Goal: Find contact information: Find contact information

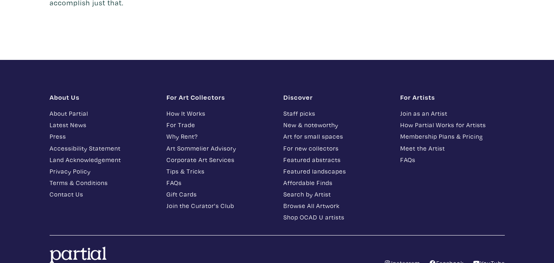
scroll to position [2078, 0]
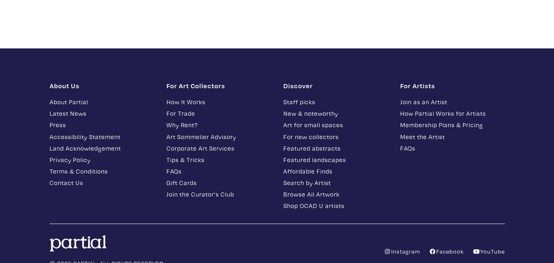
click at [306, 71] on div "About Us About Partial Latest News Press Accessibility Statement Land Acknowled…" at bounding box center [277, 175] width 468 height 208
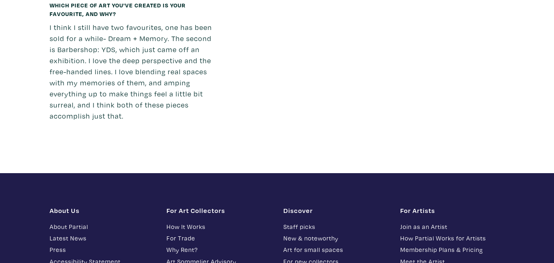
scroll to position [1996, 0]
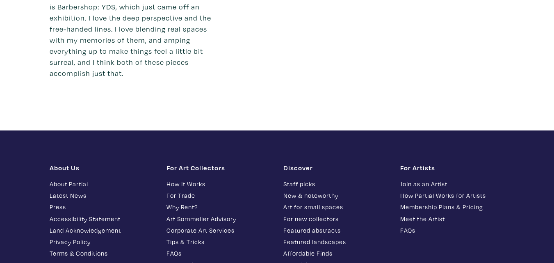
click at [64, 260] on link "Contact Us" at bounding box center [102, 264] width 105 height 9
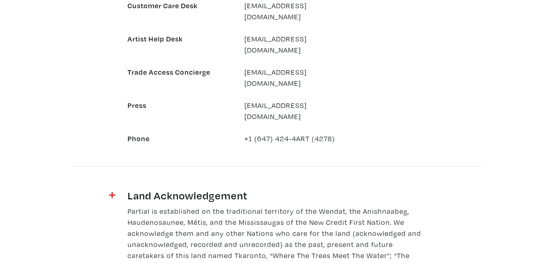
scroll to position [874, 0]
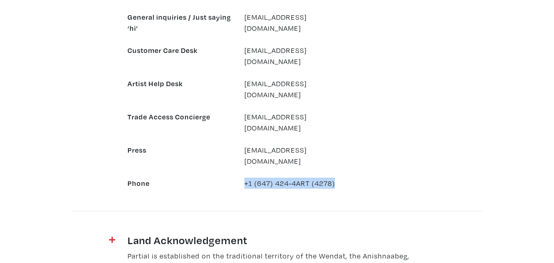
copy div "+1 (647) 424-4ART (4278)"
drag, startPoint x: 244, startPoint y: 139, endPoint x: 362, endPoint y: 144, distance: 117.8
click at [362, 144] on div "General inquiries / Just saying ‘hi’ hello@partial.gallery Customer Care Desk c…" at bounding box center [277, 94] width 468 height 188
click at [408, 141] on div "General inquiries / Just saying ‘hi’ hello@partial.gallery Customer Care Desk c…" at bounding box center [277, 94] width 468 height 188
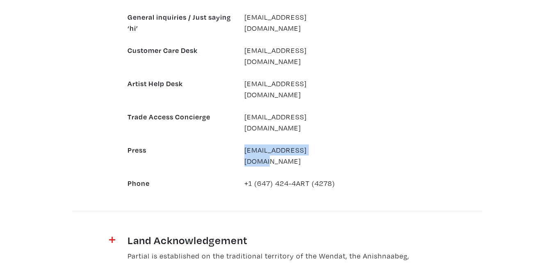
copy link "hello@partial.gallery"
drag, startPoint x: 238, startPoint y: 114, endPoint x: 335, endPoint y: 113, distance: 96.8
click at [335, 144] on div "hello@partial.gallery" at bounding box center [296, 155] width 117 height 22
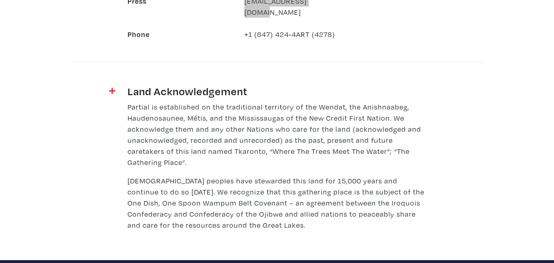
scroll to position [1146, 0]
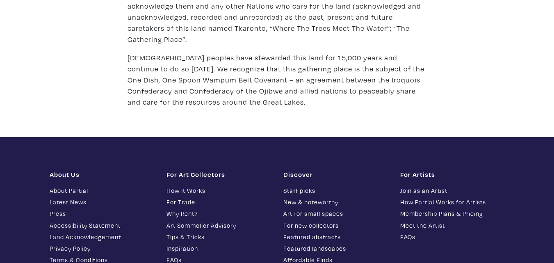
click at [435, 221] on link "Meet the Artist" at bounding box center [452, 225] width 105 height 9
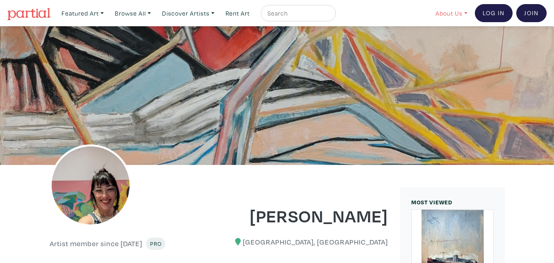
click at [439, 18] on link "About Us" at bounding box center [451, 13] width 39 height 17
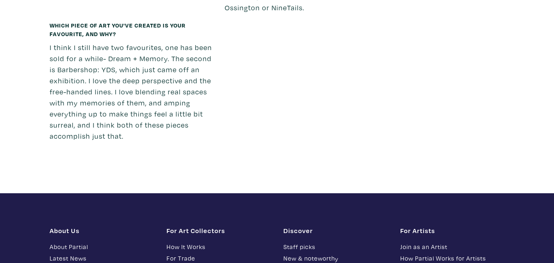
scroll to position [1980, 0]
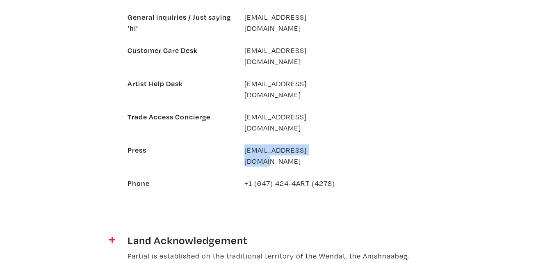
copy div "hello@partial.gallery"
drag, startPoint x: 237, startPoint y: 111, endPoint x: 347, endPoint y: 112, distance: 109.5
click at [347, 144] on div "Press hello@partial.gallery" at bounding box center [238, 155] width 234 height 22
